Goal: Task Accomplishment & Management: Manage account settings

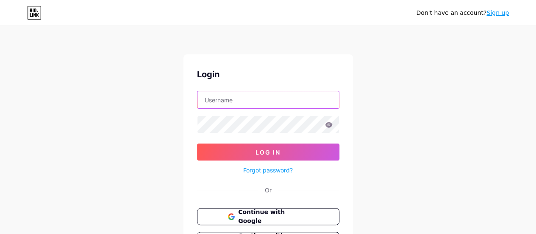
click at [254, 100] on input "text" at bounding box center [269, 99] width 142 height 17
type input "[EMAIL_ADDRESS][DOMAIN_NAME]"
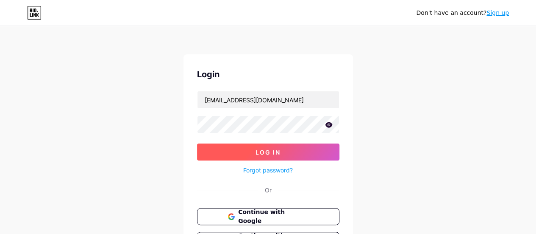
click at [250, 150] on button "Log In" at bounding box center [268, 151] width 142 height 17
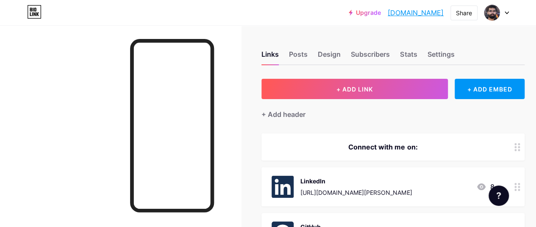
click at [506, 14] on icon at bounding box center [507, 12] width 4 height 3
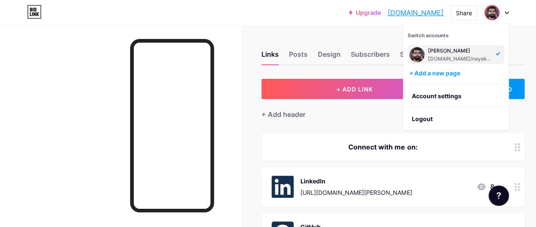
click at [450, 56] on div "bio.link/nayaksatya" at bounding box center [460, 59] width 65 height 7
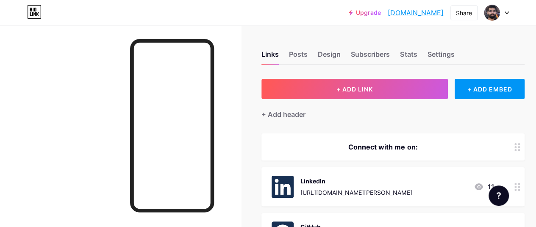
click at [507, 12] on icon at bounding box center [507, 12] width 4 height 3
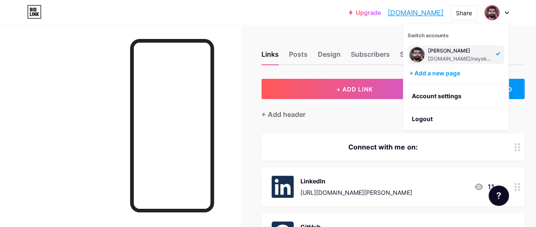
click at [382, 28] on div "Links Posts Design Subscribers Stats Settings + ADD LINK + ADD EMBED + Add head…" at bounding box center [280, 210] width 561 height 371
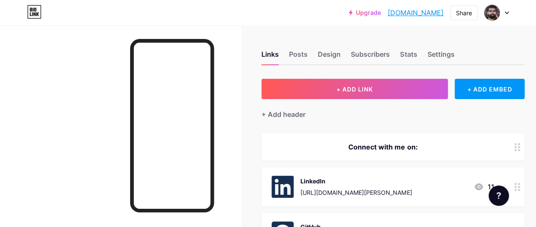
click at [502, 14] on div at bounding box center [497, 12] width 25 height 15
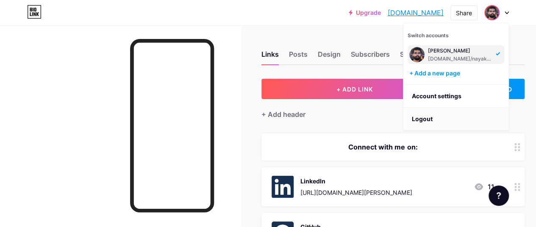
click at [458, 122] on li "Logout" at bounding box center [456, 119] width 105 height 23
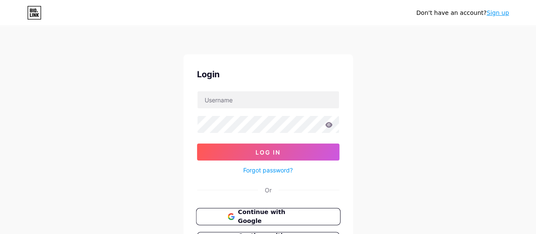
click at [284, 218] on span "Continue with Google" at bounding box center [273, 216] width 71 height 18
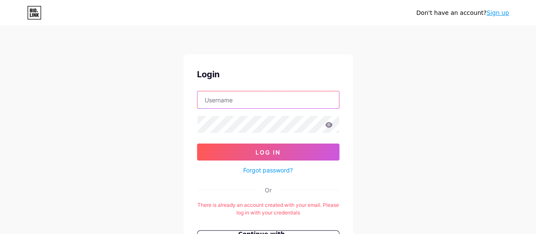
click at [293, 104] on input "text" at bounding box center [269, 99] width 142 height 17
type input "[EMAIL_ADDRESS][DOMAIN_NAME]"
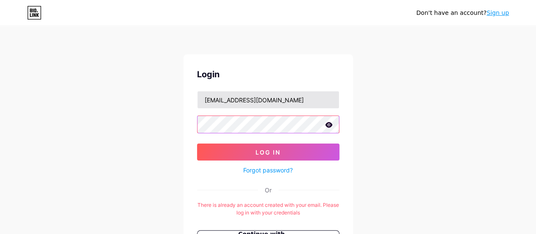
click at [197, 143] on button "Log In" at bounding box center [268, 151] width 142 height 17
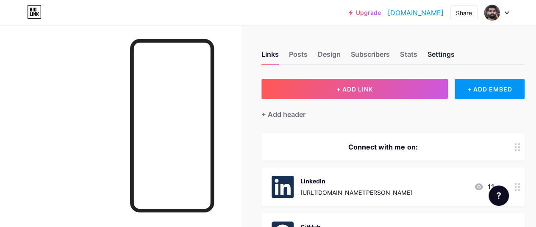
click at [441, 60] on div "Settings" at bounding box center [440, 56] width 27 height 15
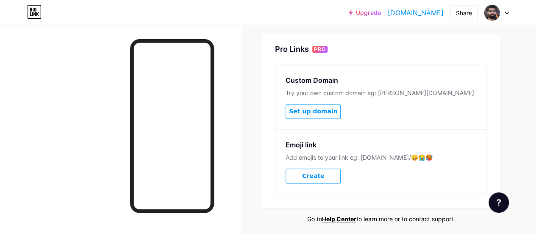
scroll to position [408, 0]
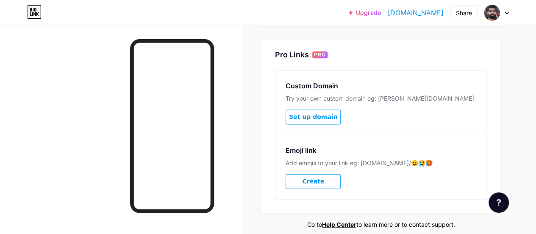
click at [328, 116] on span "Set up domain" at bounding box center [313, 116] width 48 height 7
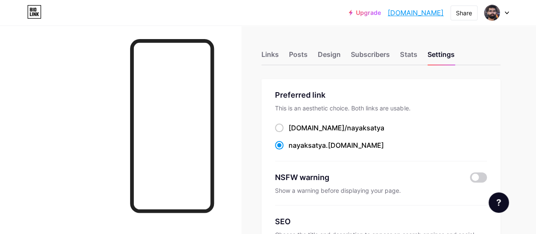
click at [503, 11] on div at bounding box center [497, 12] width 25 height 15
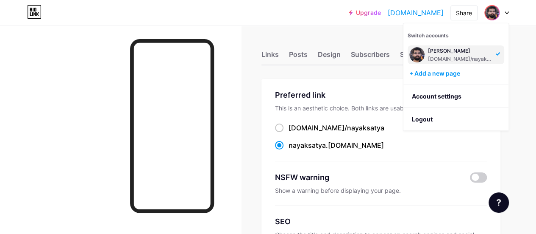
click at [458, 53] on div "[PERSON_NAME]" at bounding box center [460, 50] width 65 height 7
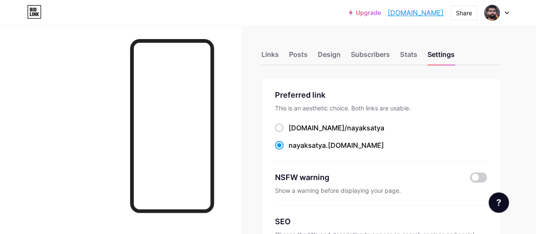
click at [508, 14] on icon at bounding box center [507, 12] width 4 height 3
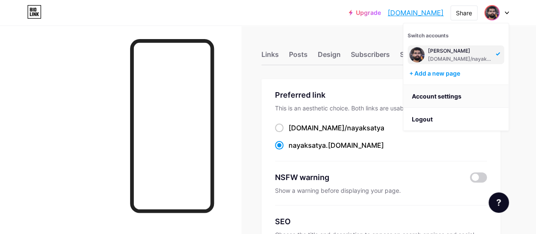
click at [455, 96] on link "Account settings" at bounding box center [456, 96] width 105 height 23
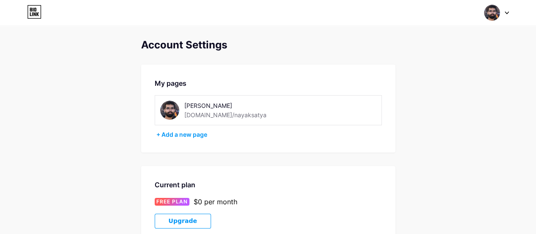
scroll to position [47, 0]
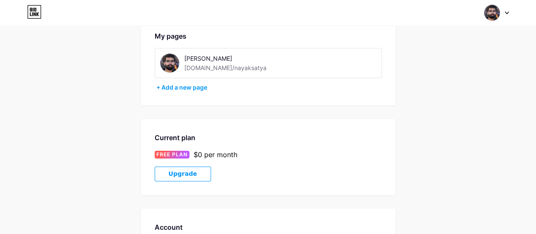
click at [170, 64] on img at bounding box center [169, 62] width 19 height 19
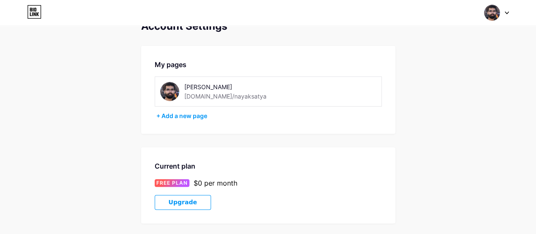
scroll to position [0, 0]
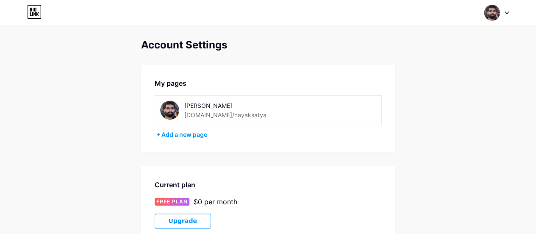
click at [229, 116] on div "[DOMAIN_NAME]/nayaksatya" at bounding box center [225, 114] width 82 height 9
click at [175, 111] on img at bounding box center [169, 109] width 19 height 19
click at [505, 12] on div at bounding box center [497, 12] width 25 height 15
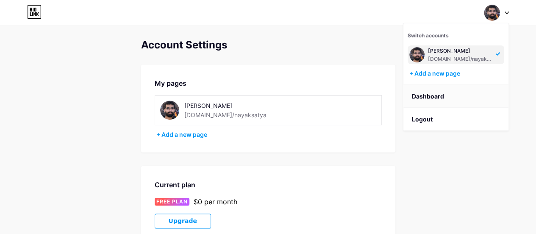
click at [439, 90] on link "Dashboard" at bounding box center [456, 96] width 105 height 23
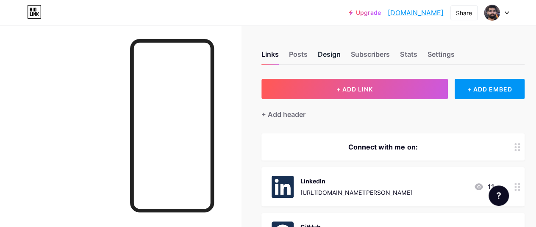
click at [327, 54] on div "Design" at bounding box center [329, 56] width 23 height 15
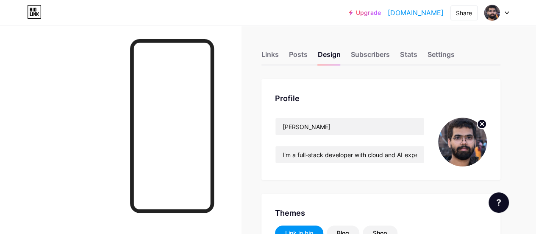
click at [483, 124] on icon at bounding box center [482, 123] width 3 height 3
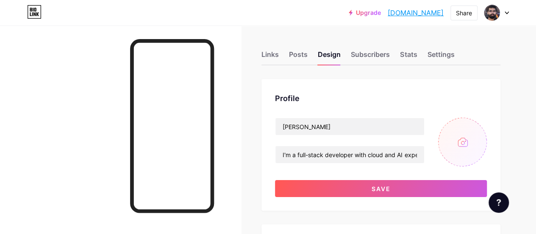
click at [455, 150] on input "file" at bounding box center [462, 141] width 49 height 49
type input "C:\fakepath\20250107_150511 (1).jpg"
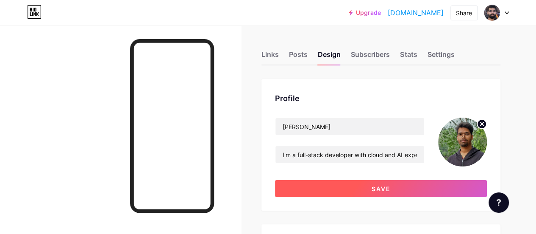
click at [401, 193] on button "Save" at bounding box center [381, 188] width 212 height 17
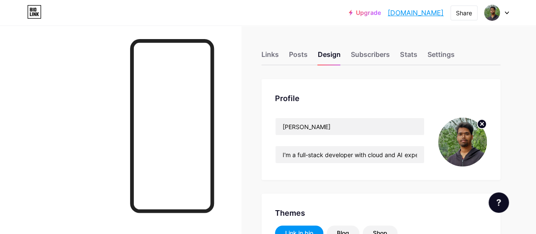
click at [507, 14] on div at bounding box center [497, 12] width 25 height 15
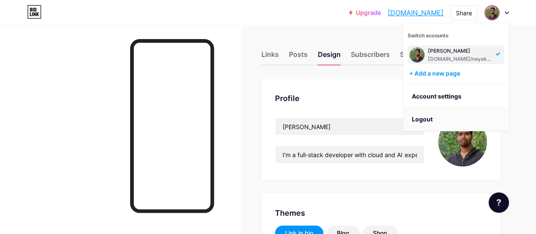
click at [431, 115] on li "Logout" at bounding box center [456, 119] width 105 height 23
